Goal: Check status: Check status

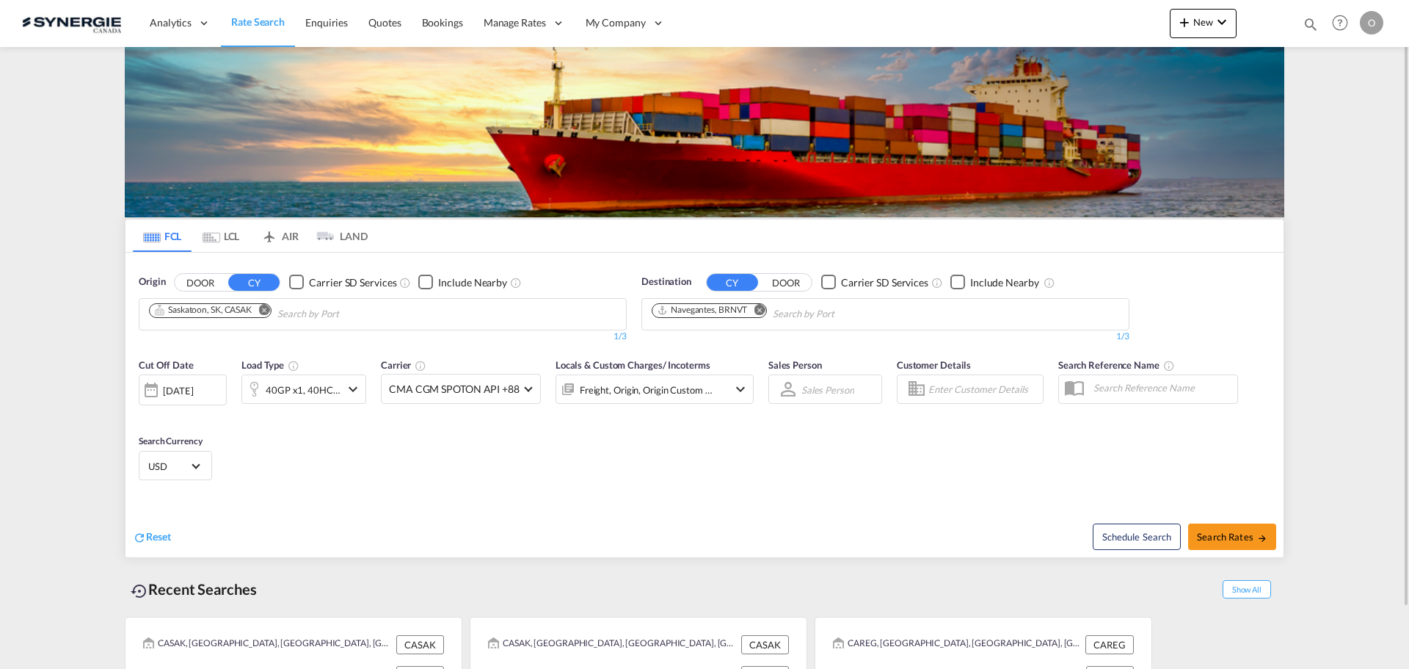
click at [1306, 26] on md-icon "icon-magnify" at bounding box center [1311, 24] width 16 height 16
click at [1213, 29] on input at bounding box center [1200, 24] width 183 height 26
paste input "SYC002647"
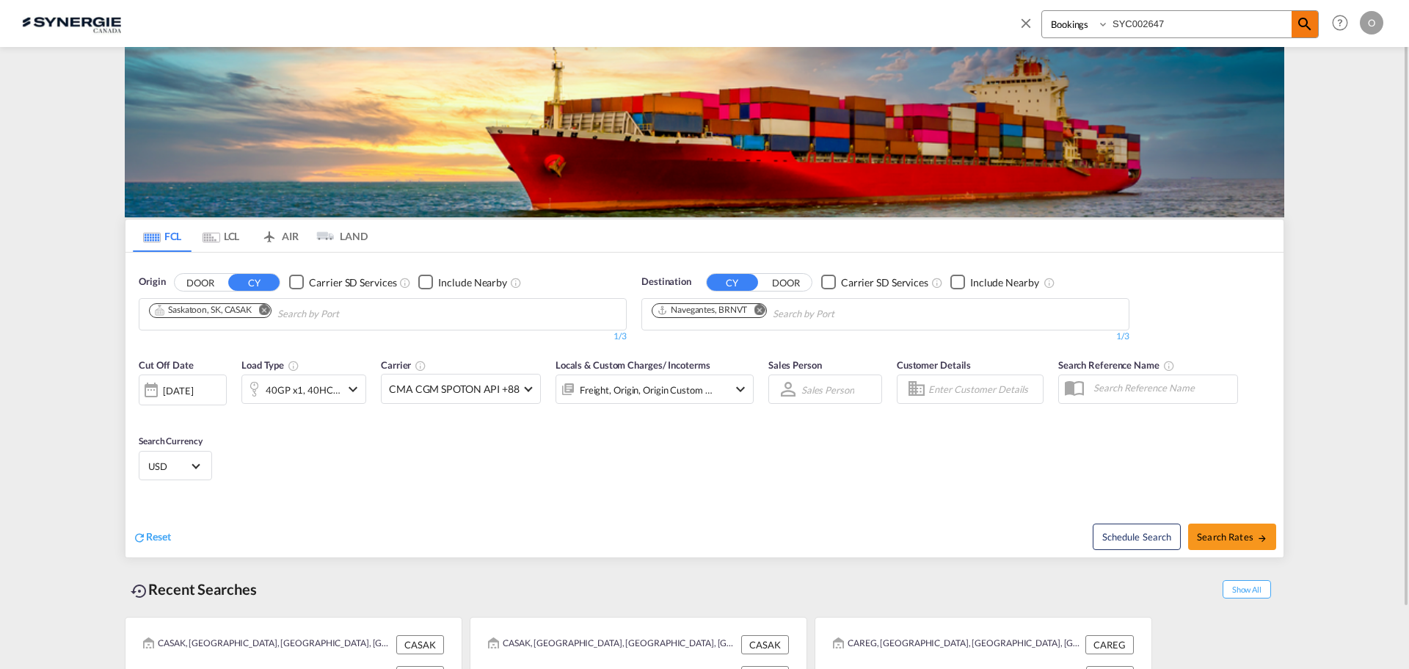
type input "SYC002647"
click at [1311, 36] on span at bounding box center [1305, 24] width 26 height 26
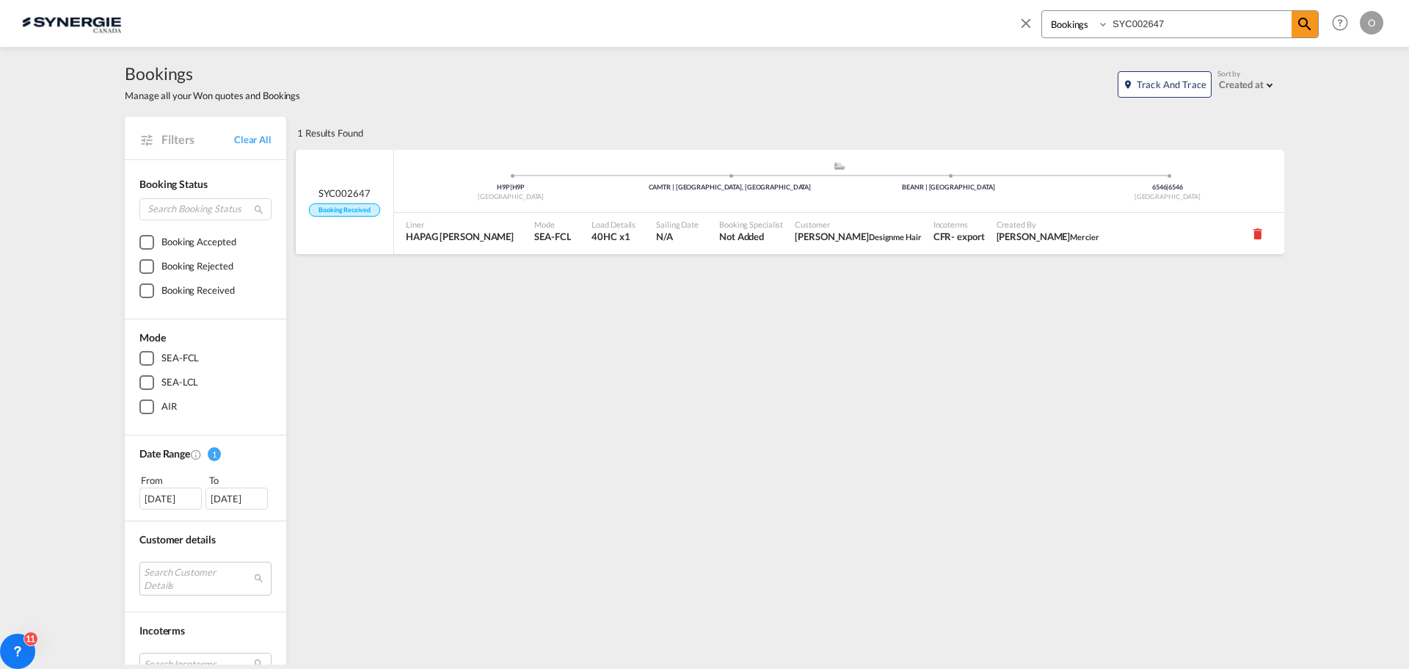
click at [934, 239] on div "CFR" at bounding box center [943, 236] width 18 height 13
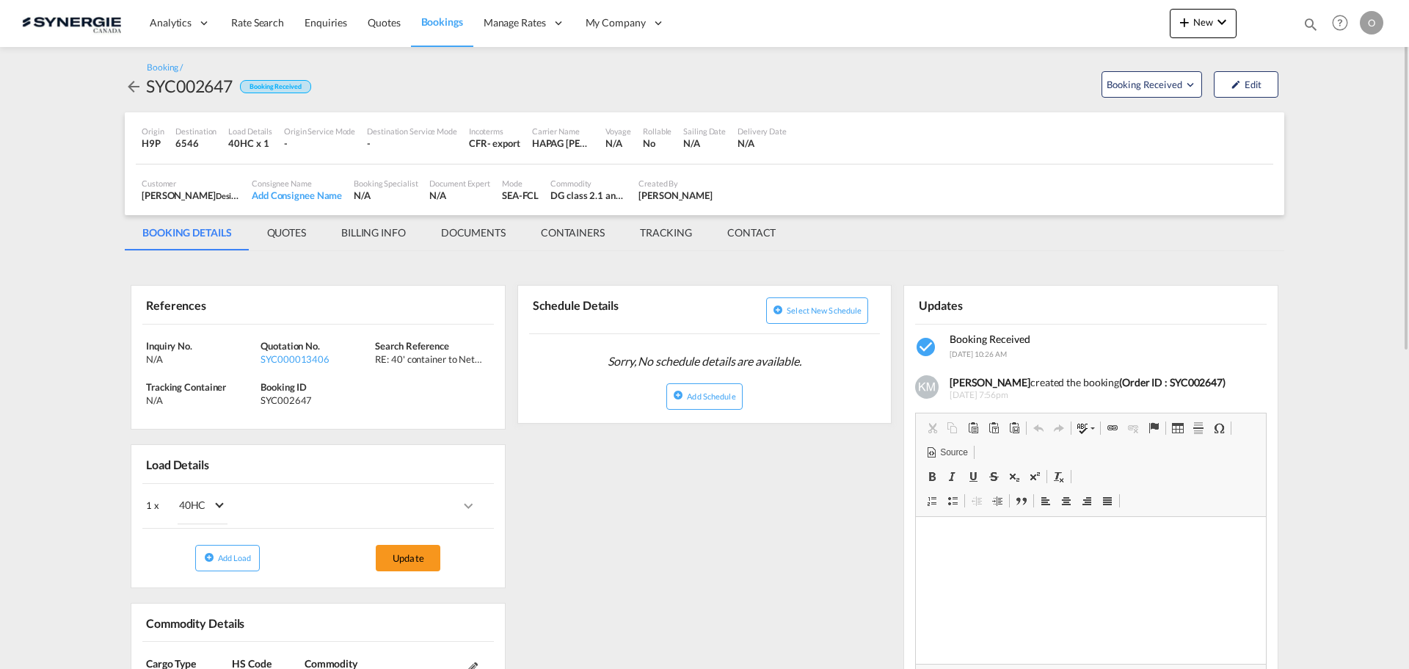
click at [271, 231] on md-tab-item "QUOTES" at bounding box center [287, 232] width 74 height 35
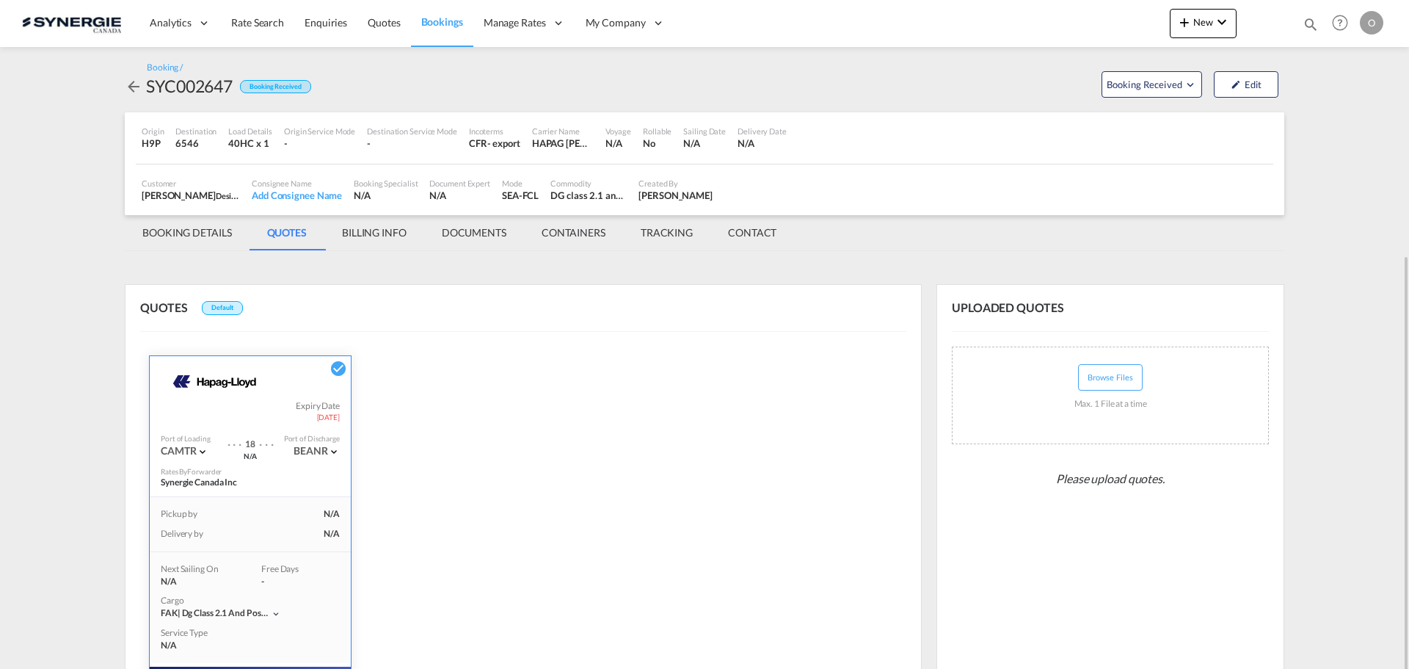
scroll to position [241, 0]
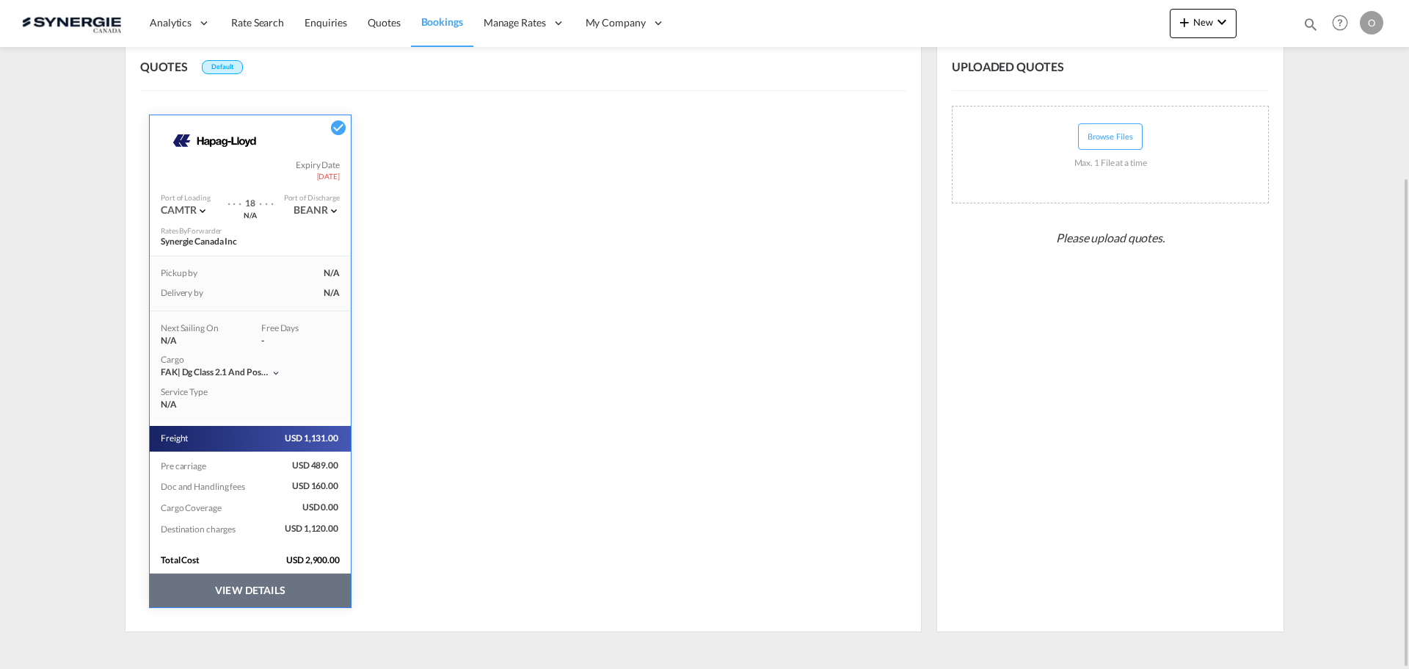
click at [293, 587] on button "VIEW DETAILS" at bounding box center [250, 590] width 201 height 34
